Goal: Navigation & Orientation: Find specific page/section

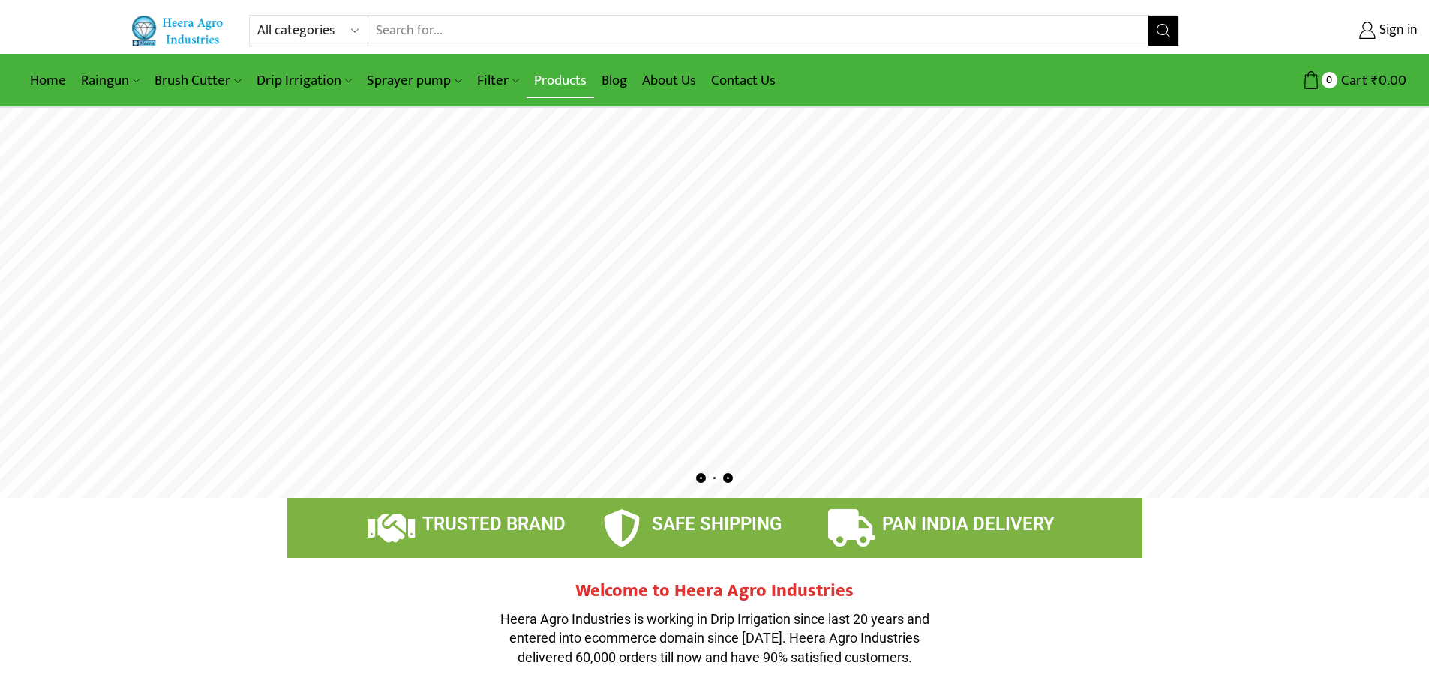
click at [558, 93] on link "Products" at bounding box center [559, 80] width 67 height 35
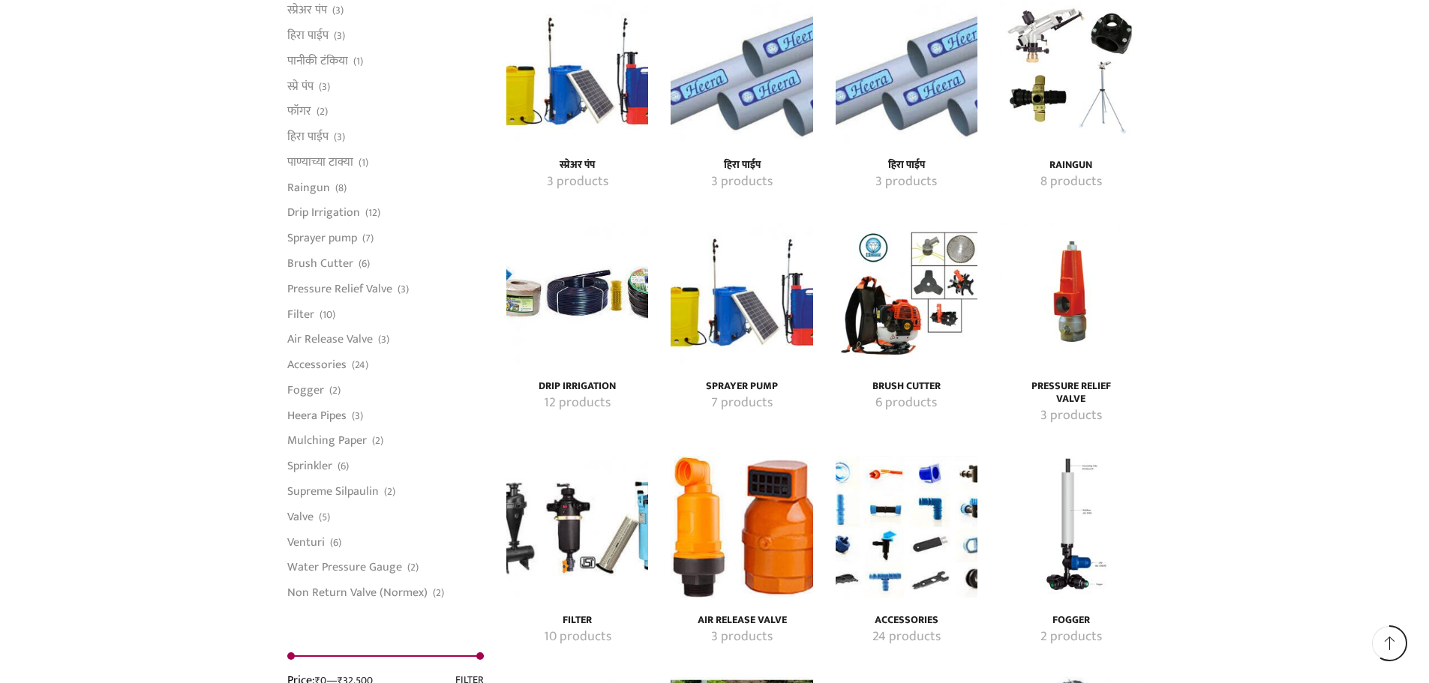
scroll to position [2187, 0]
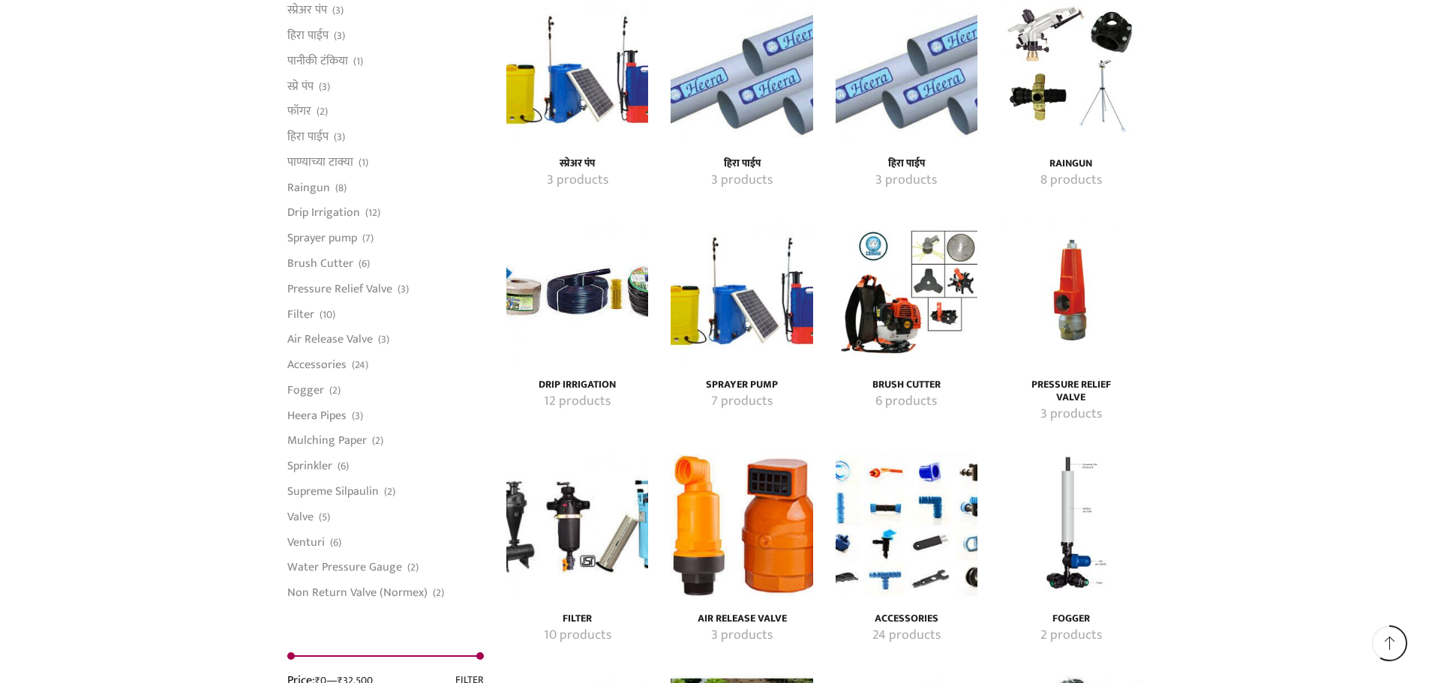
click at [907, 385] on h4 "Brush Cutter" at bounding box center [906, 385] width 109 height 13
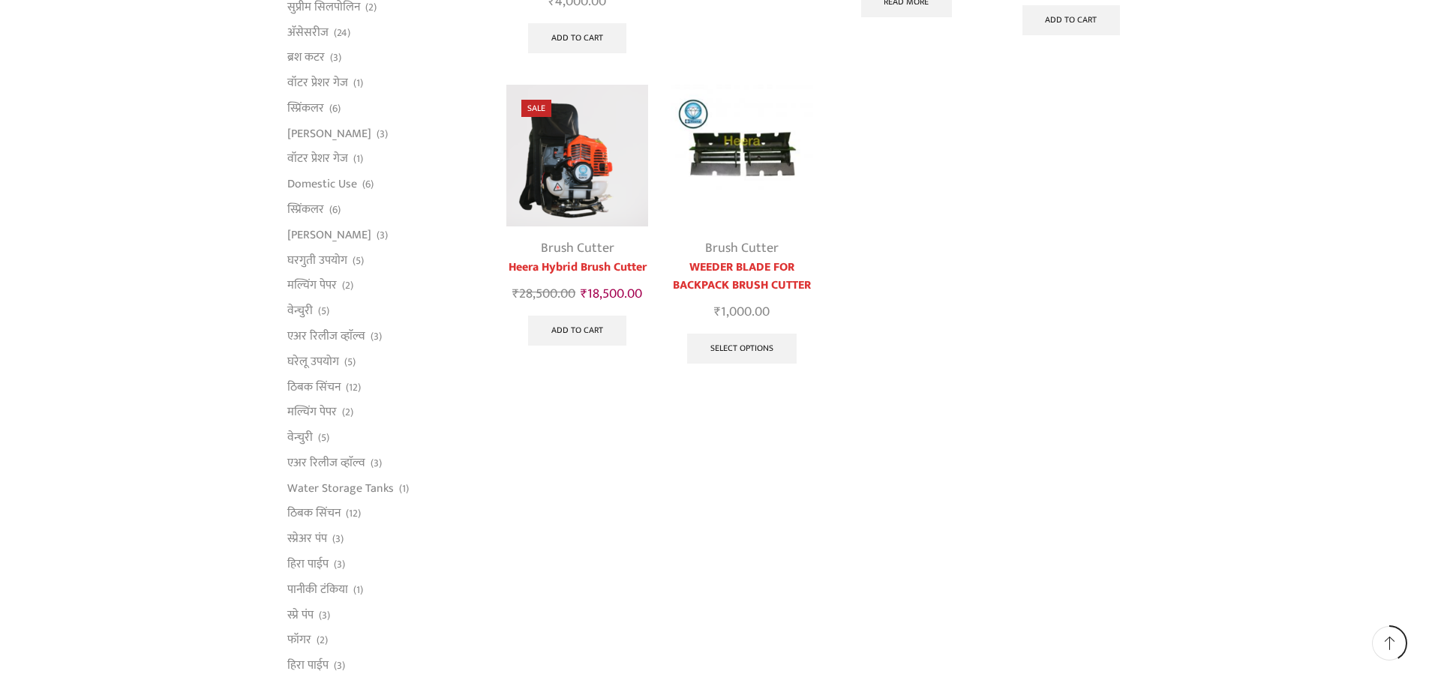
scroll to position [447, 0]
